Goal: Task Accomplishment & Management: Use online tool/utility

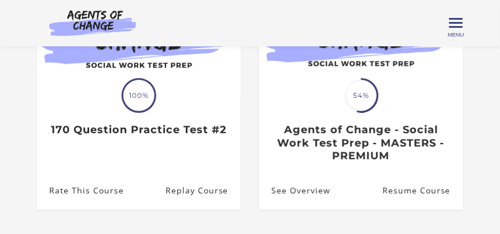
scroll to position [160, 0]
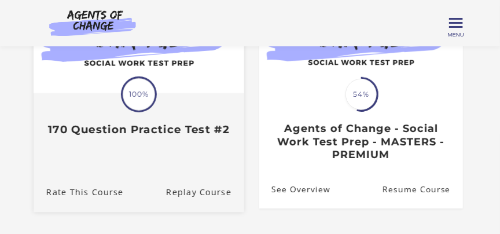
click at [180, 144] on link "Translation missing: en.liquid.partials.dashboard_course_card.progress_descript…" at bounding box center [139, 60] width 211 height 171
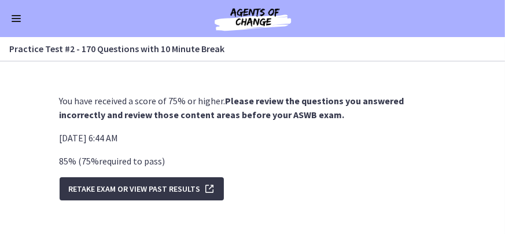
click at [159, 189] on span "Retake Exam OR View Past Results" at bounding box center [135, 189] width 132 height 14
